Goal: Task Accomplishment & Management: Complete application form

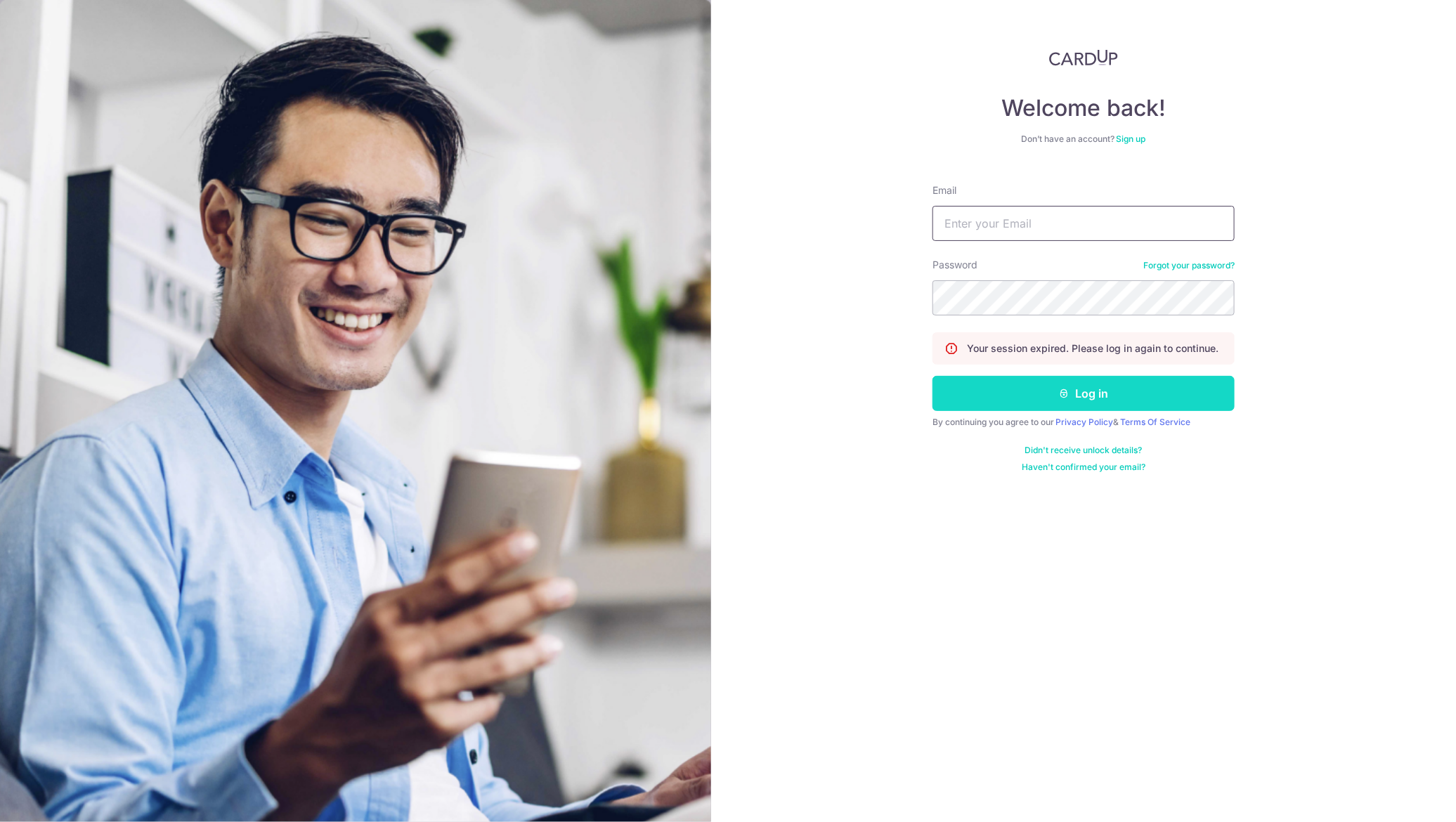
type input "hello@maia.house"
click at [1039, 383] on button "Log in" at bounding box center [1083, 393] width 302 height 35
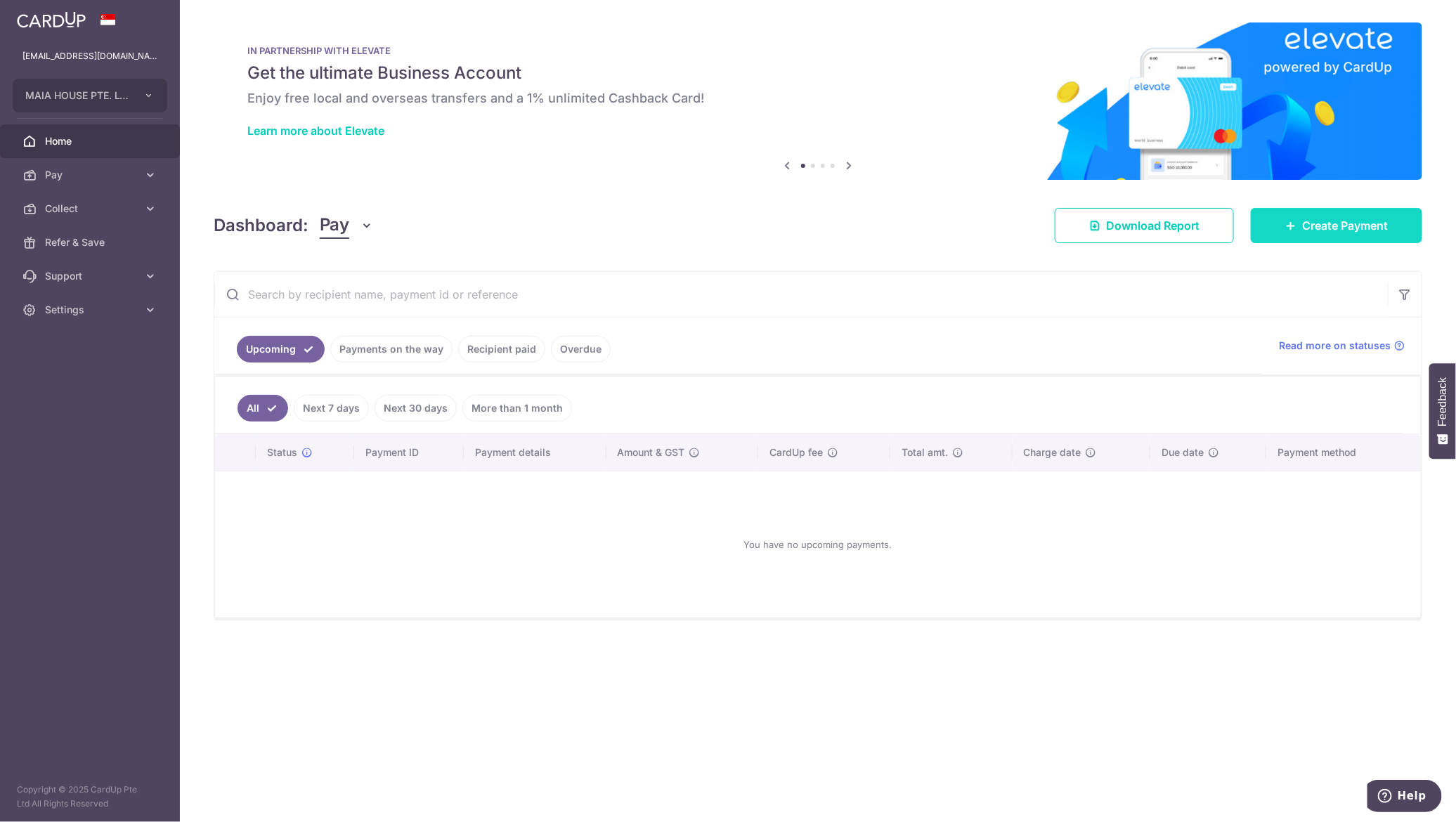
click at [1290, 226] on icon at bounding box center [1291, 226] width 12 height 12
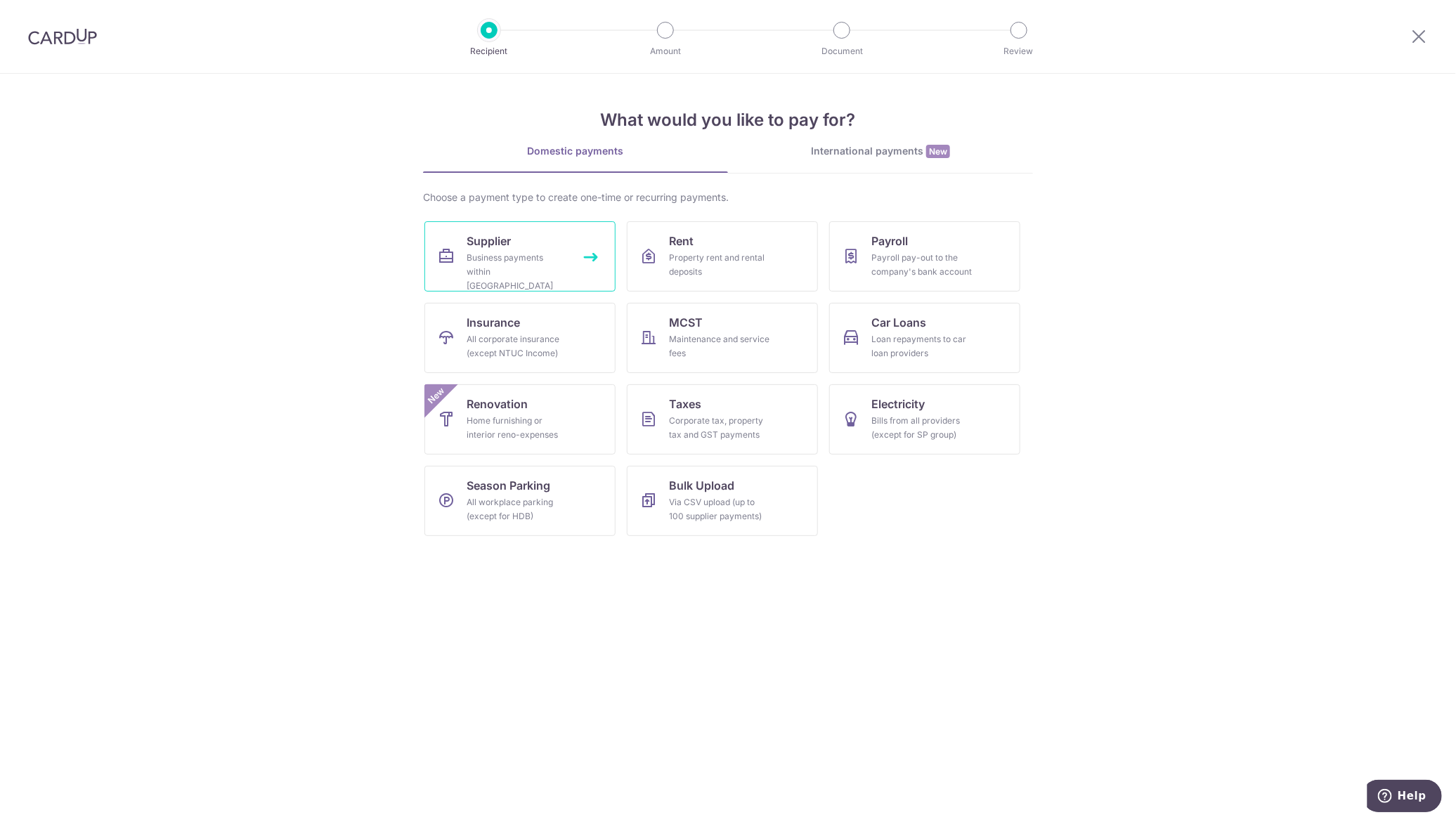
click at [543, 242] on link "Supplier Business payments within [GEOGRAPHIC_DATA]" at bounding box center [520, 256] width 191 height 70
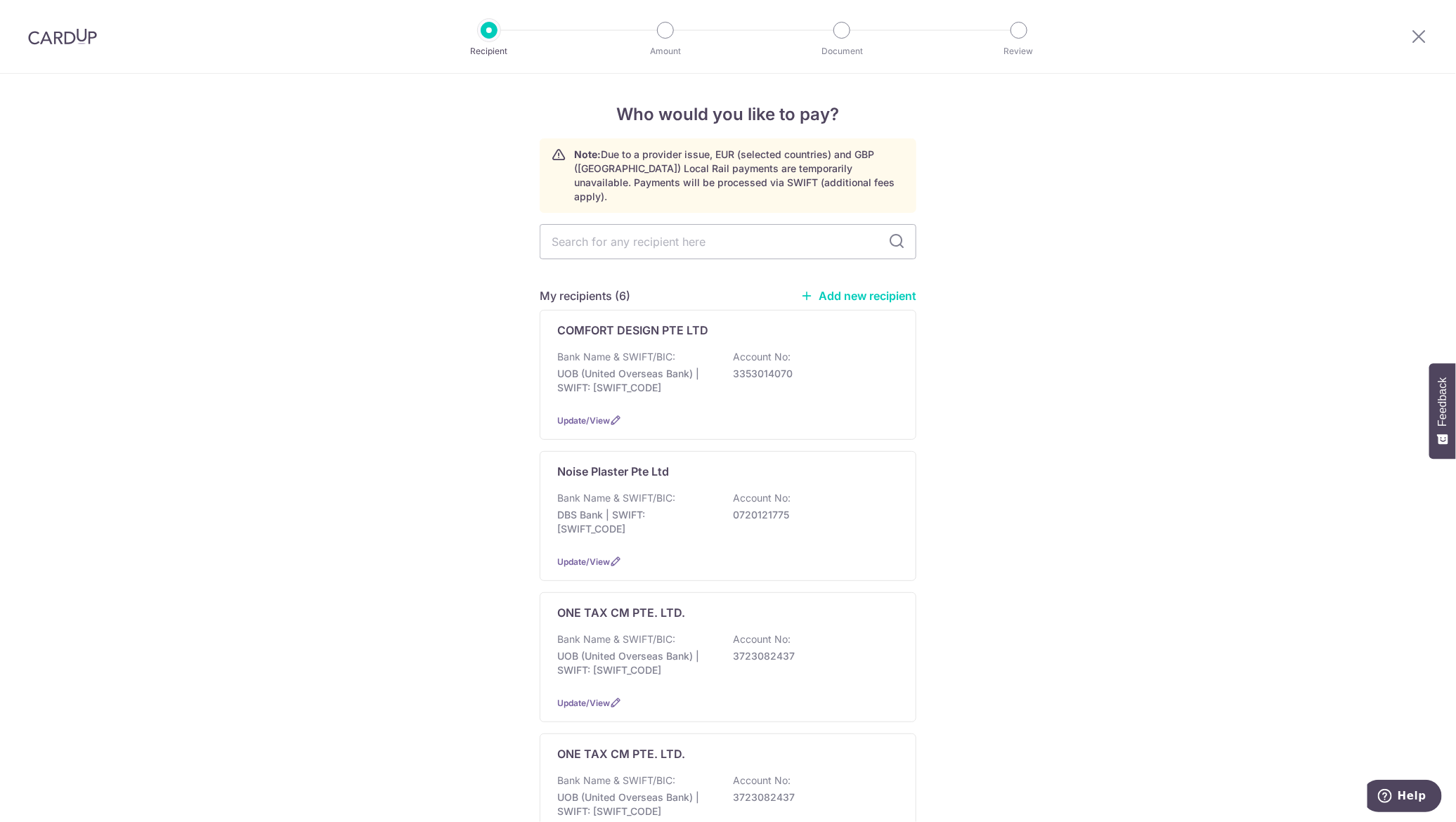
click at [870, 289] on link "Add new recipient" at bounding box center [859, 296] width 116 height 14
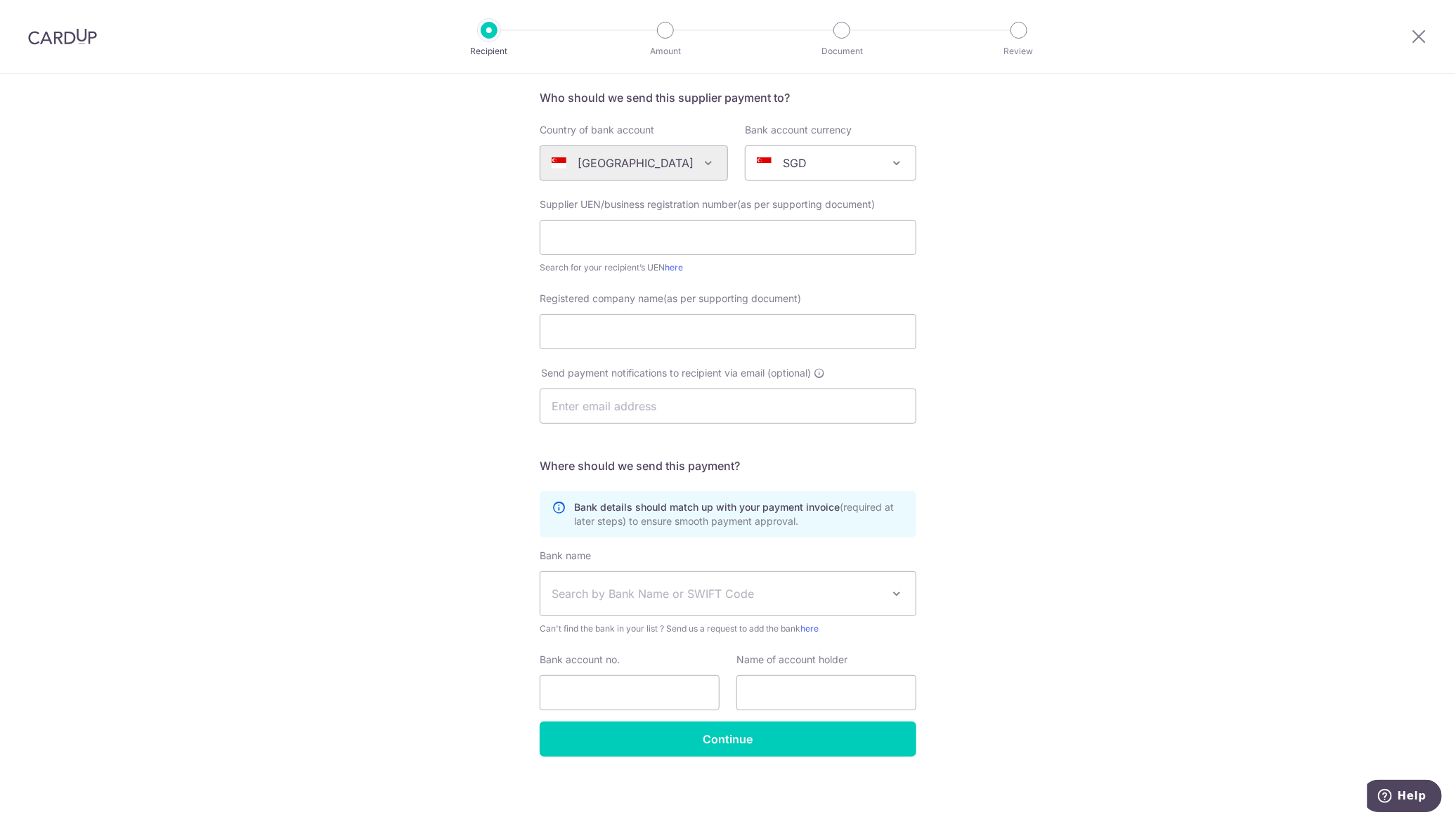
scroll to position [102, 0]
